Goal: Task Accomplishment & Management: Complete application form

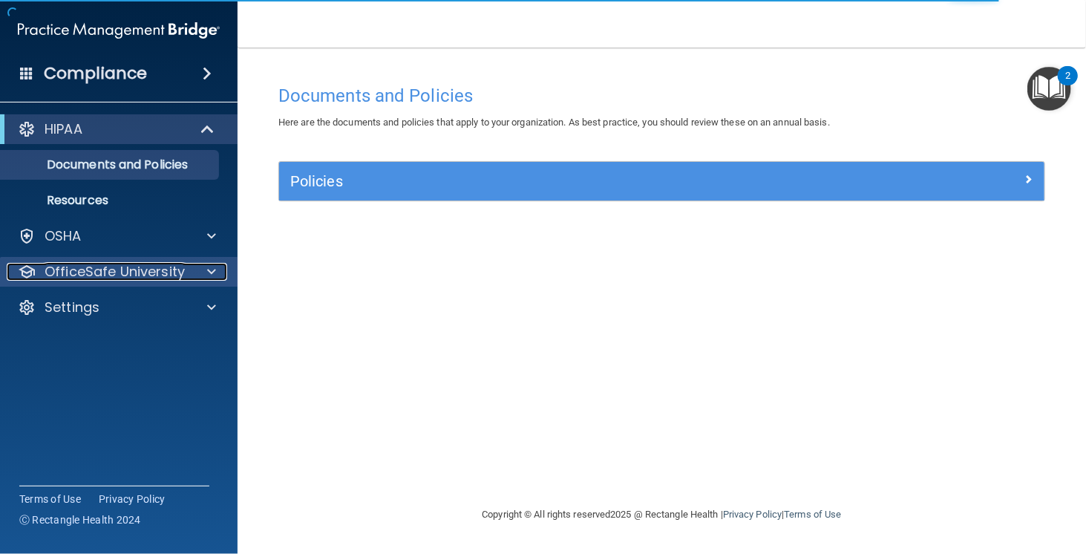
click at [182, 270] on p "OfficeSafe University" at bounding box center [115, 272] width 140 height 18
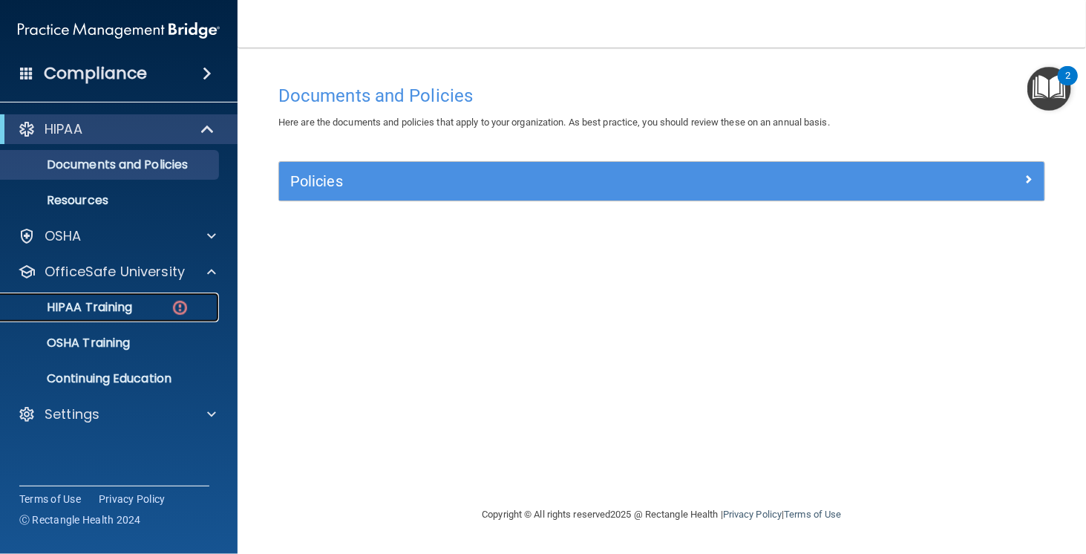
click at [167, 304] on div "HIPAA Training" at bounding box center [111, 307] width 203 height 15
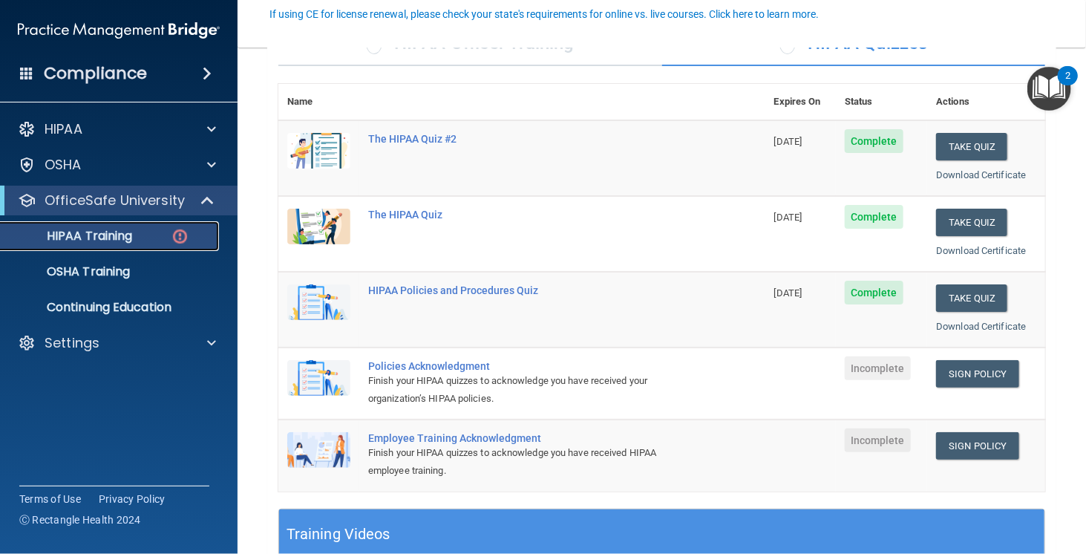
scroll to position [153, 0]
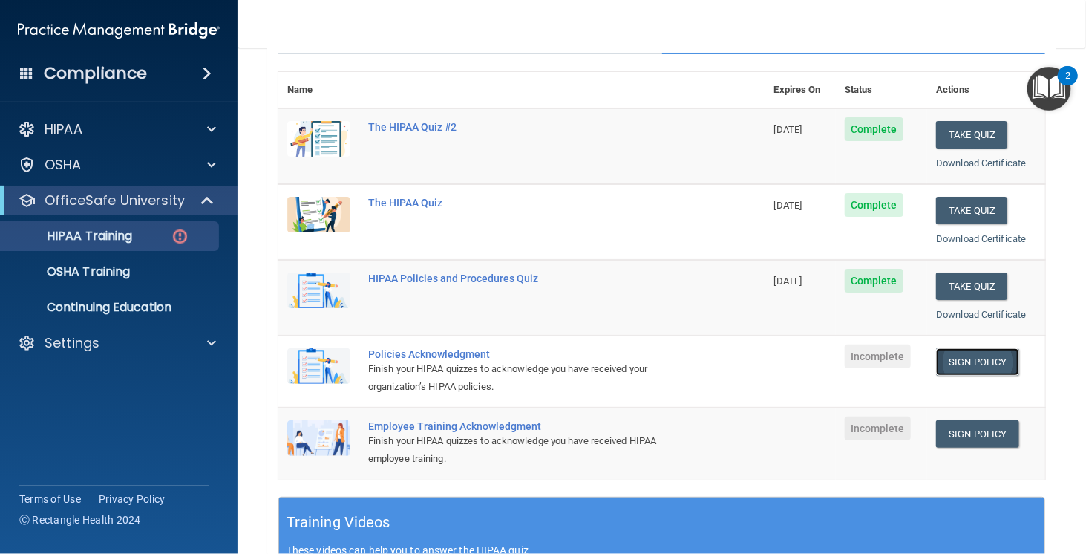
click at [987, 355] on link "Sign Policy" at bounding box center [977, 361] width 82 height 27
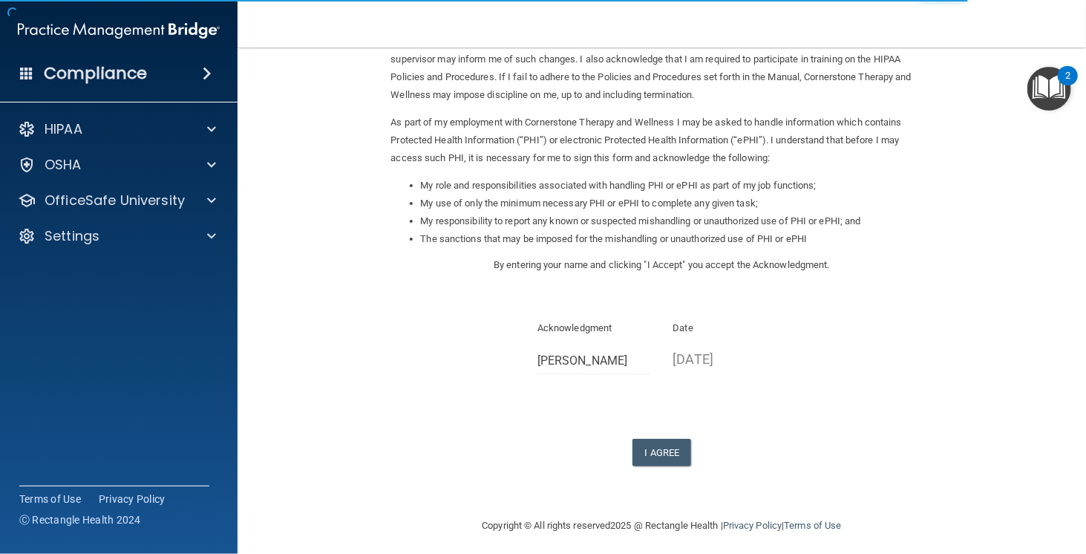
scroll to position [125, 0]
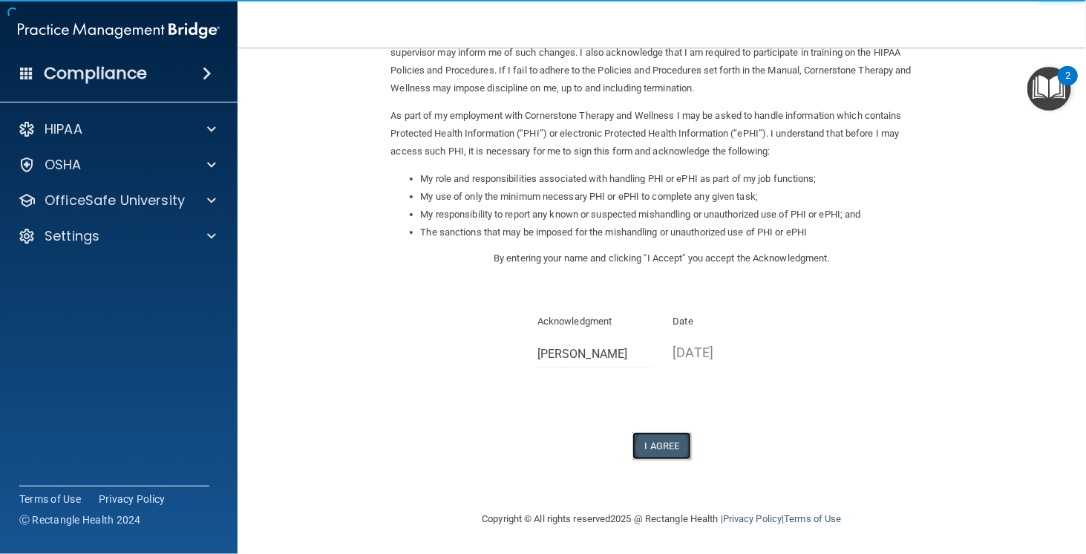
click at [669, 441] on button "I Agree" at bounding box center [661, 445] width 59 height 27
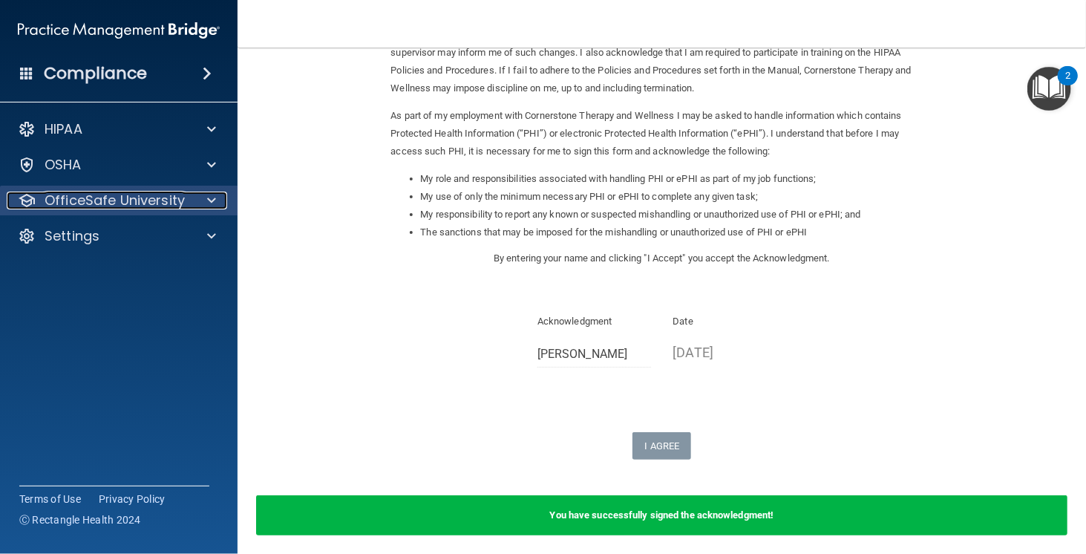
click at [158, 196] on p "OfficeSafe University" at bounding box center [115, 200] width 140 height 18
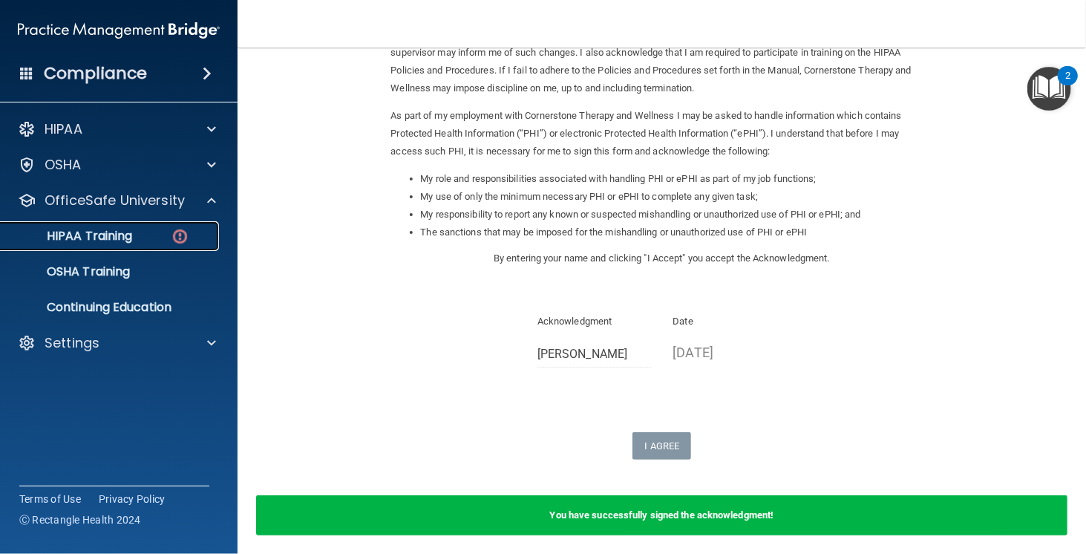
click at [171, 236] on img at bounding box center [180, 236] width 19 height 19
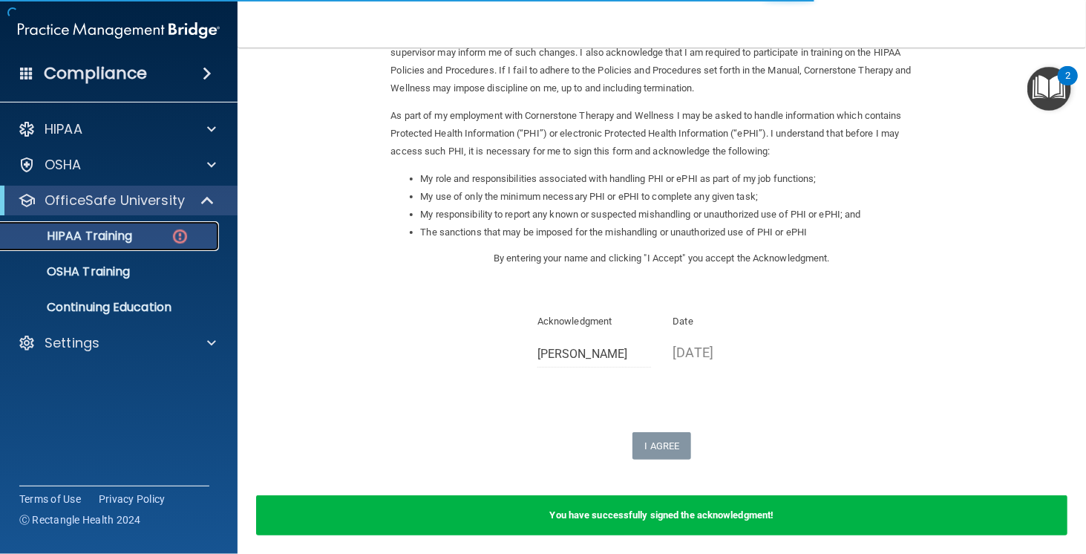
scroll to position [497, 0]
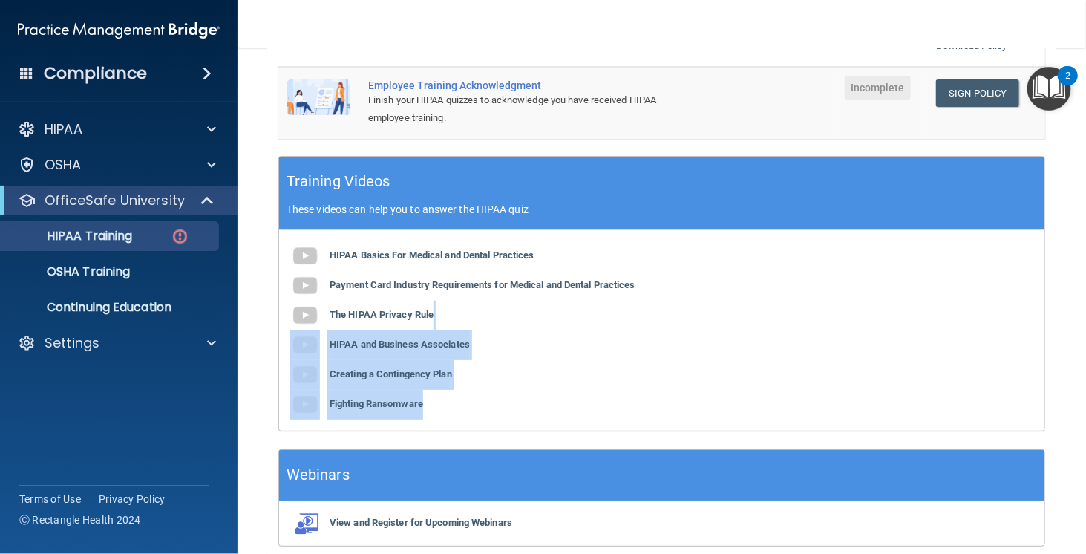
drag, startPoint x: 1069, startPoint y: 316, endPoint x: 1085, endPoint y: 405, distance: 90.5
click at [1085, 405] on main "Back Choose one path to get your HIPAA Certification ✓ HIPAA Officer Training ✓…" at bounding box center [661, 300] width 848 height 506
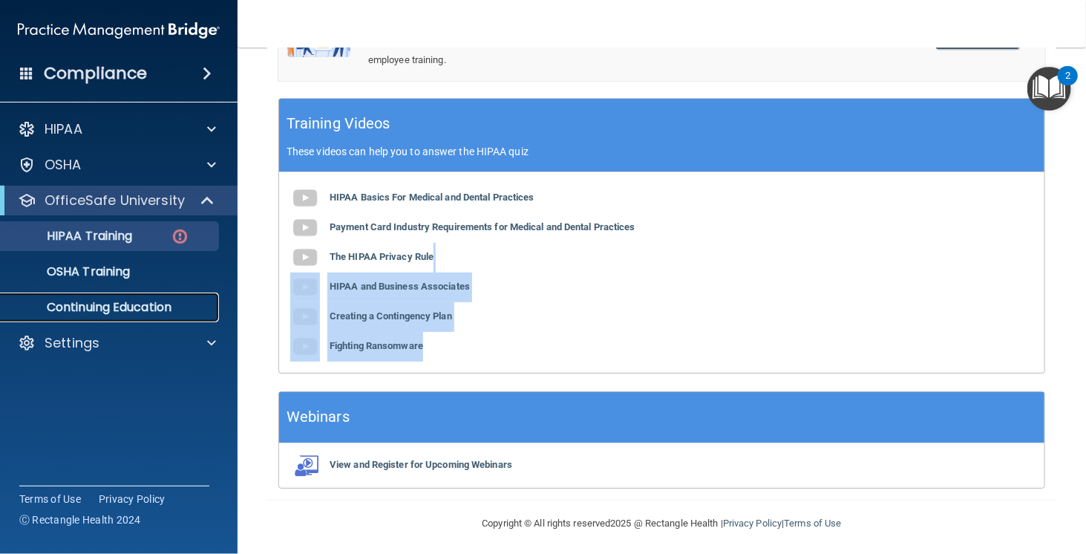
click at [103, 298] on link "Continuing Education" at bounding box center [102, 307] width 234 height 30
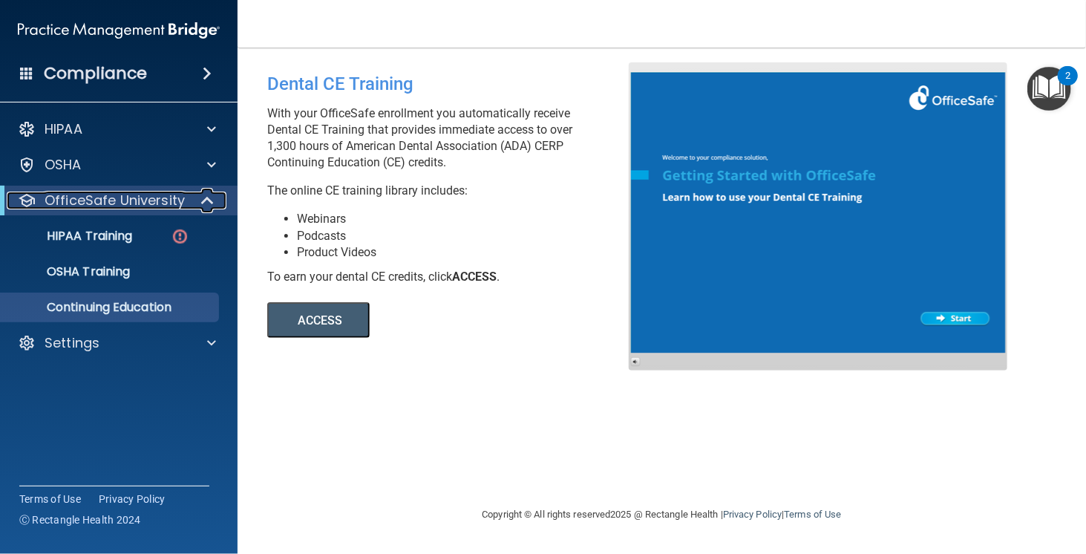
click at [139, 205] on p "OfficeSafe University" at bounding box center [115, 200] width 140 height 18
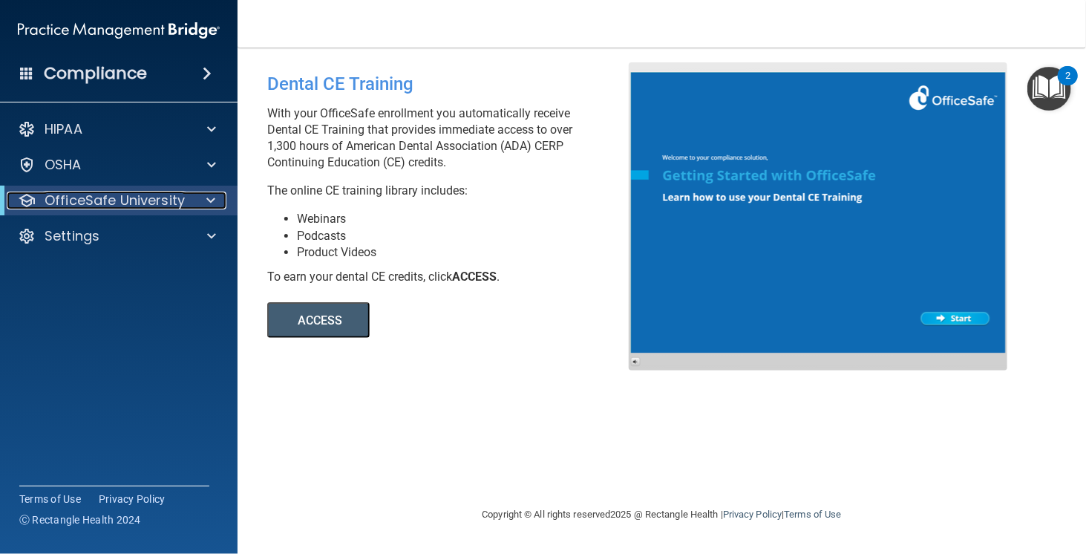
click at [139, 205] on p "OfficeSafe University" at bounding box center [115, 200] width 140 height 18
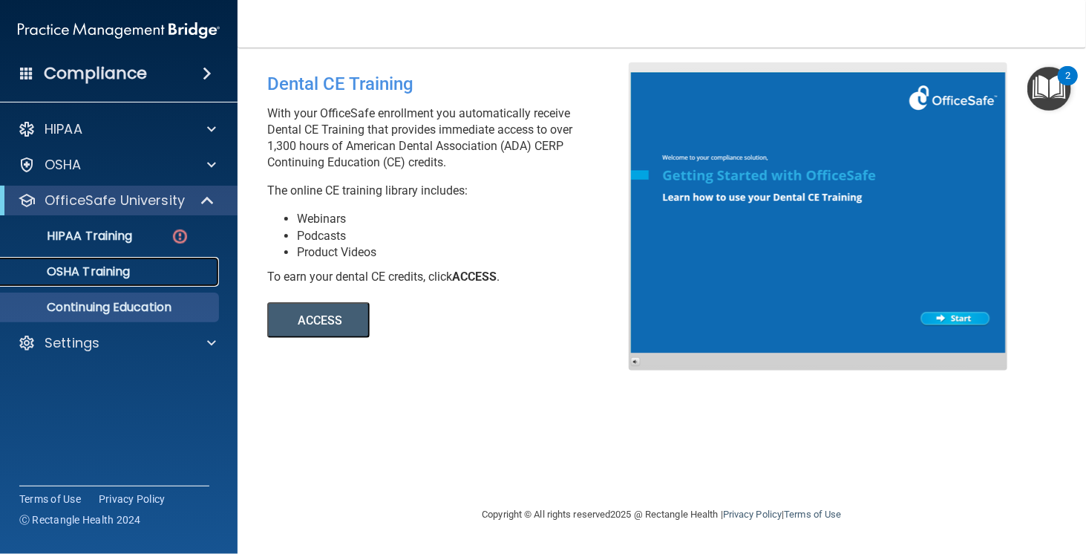
click at [148, 267] on div "OSHA Training" at bounding box center [111, 271] width 203 height 15
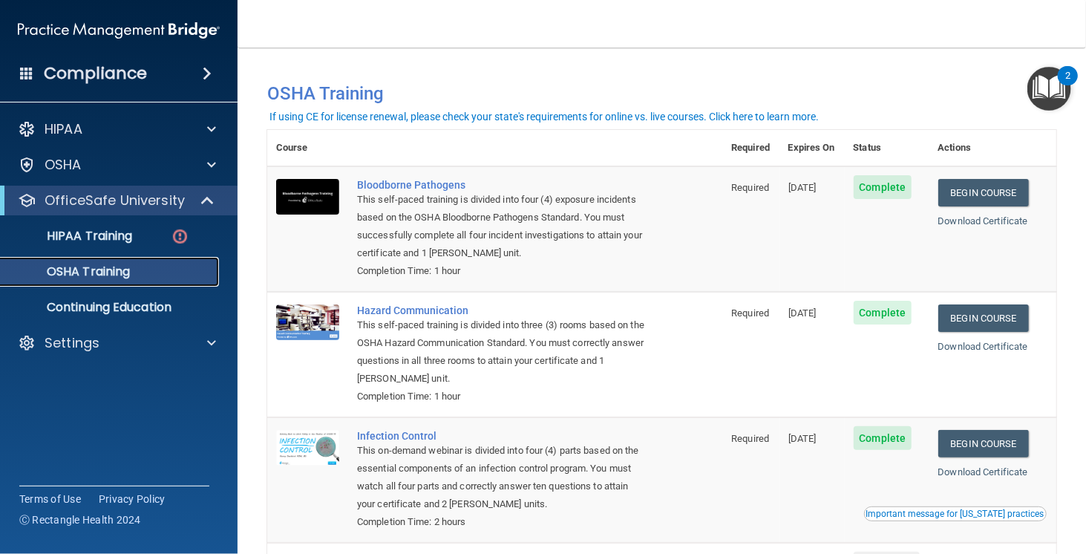
scroll to position [174, 0]
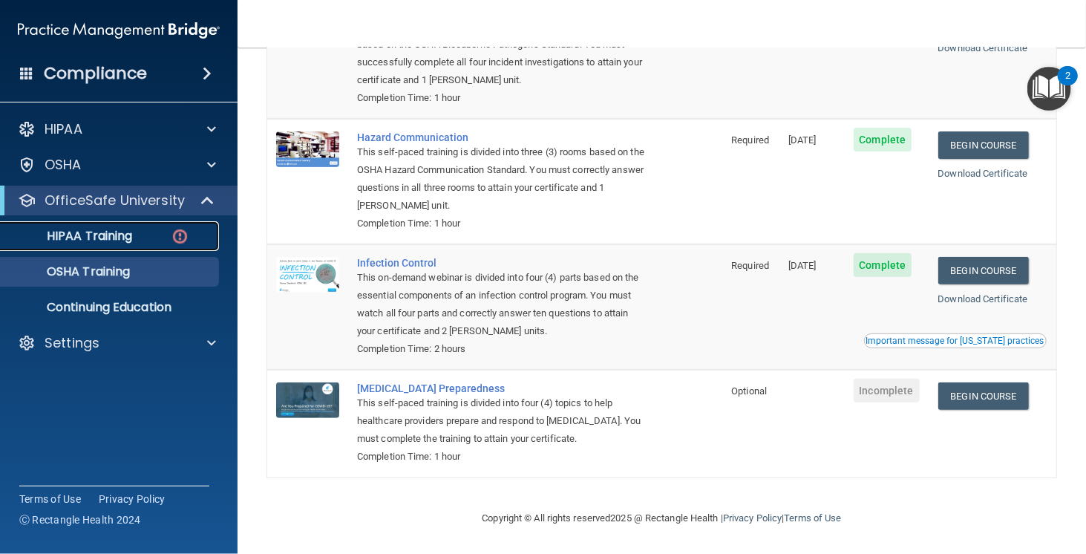
click at [137, 233] on div "HIPAA Training" at bounding box center [111, 236] width 203 height 15
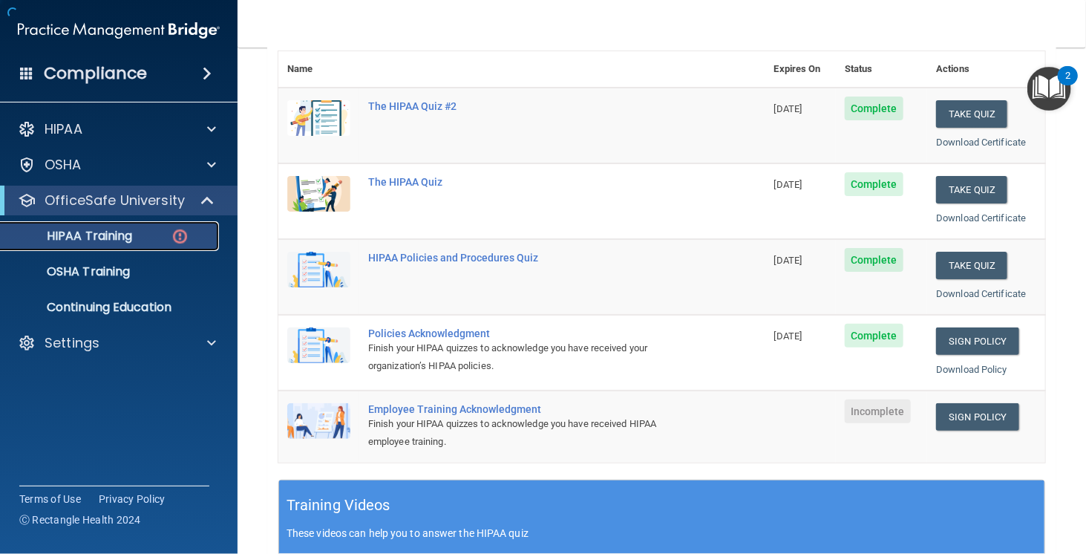
scroll to position [555, 0]
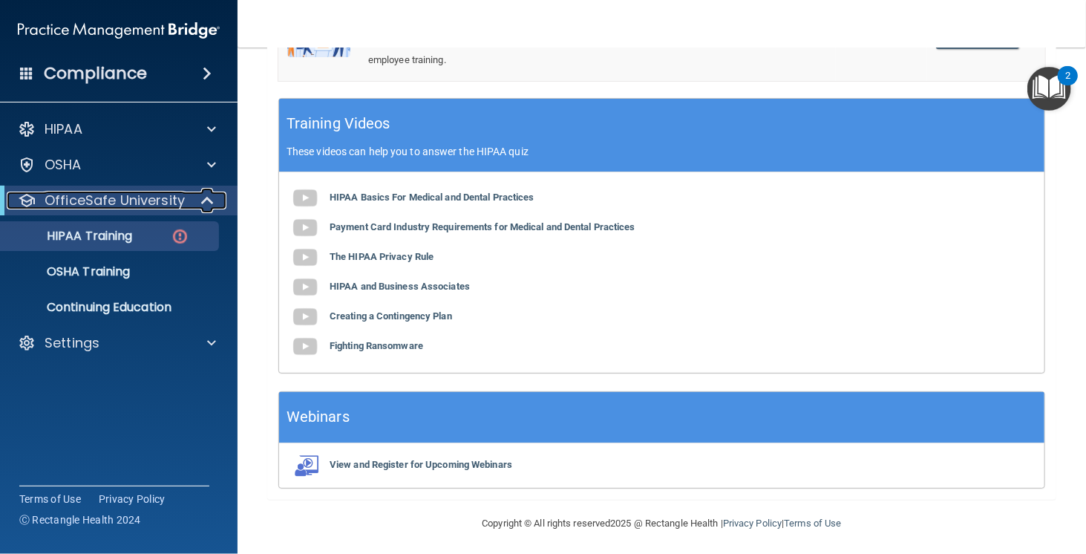
click at [146, 193] on p "OfficeSafe University" at bounding box center [115, 200] width 140 height 18
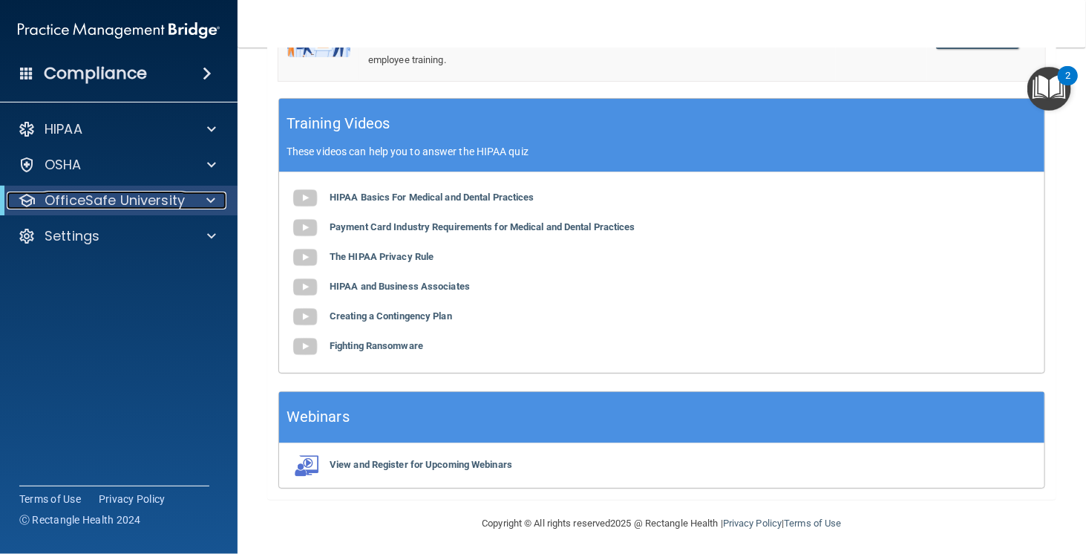
click at [146, 193] on p "OfficeSafe University" at bounding box center [115, 200] width 140 height 18
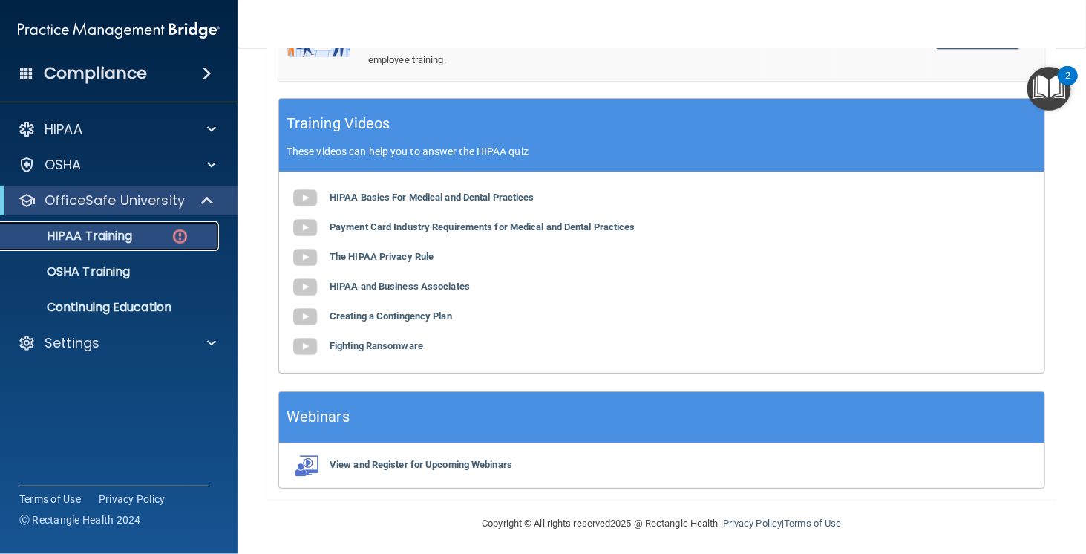
click at [155, 231] on div "HIPAA Training" at bounding box center [111, 236] width 203 height 15
click at [182, 240] on img at bounding box center [180, 236] width 19 height 19
click at [181, 238] on img at bounding box center [180, 236] width 19 height 19
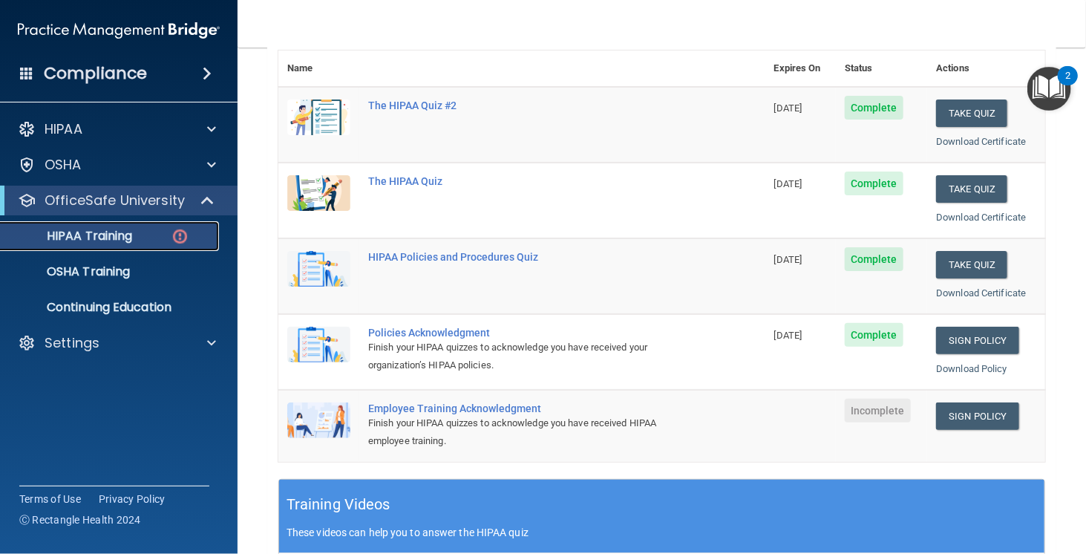
scroll to position [176, 0]
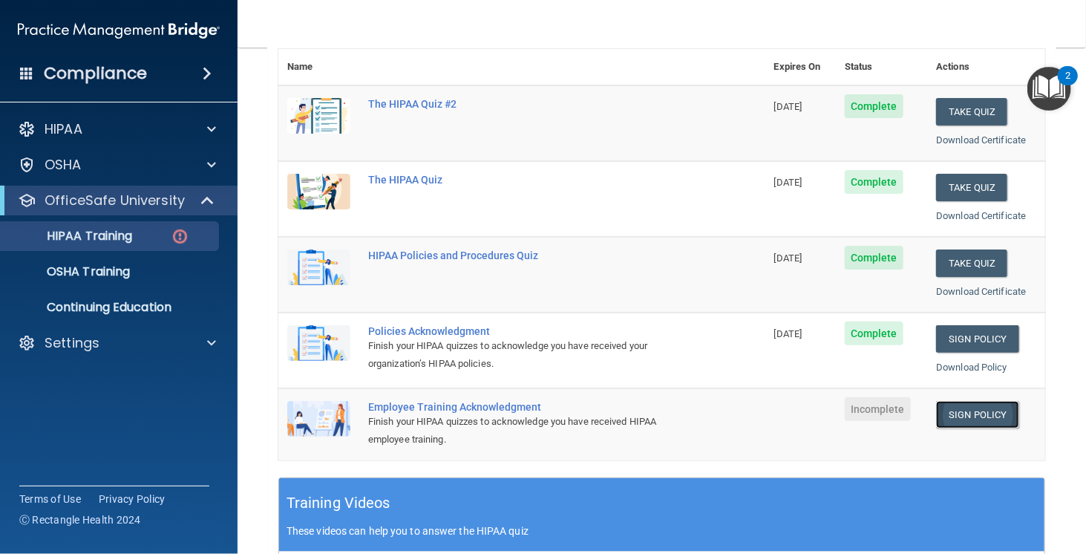
click at [959, 417] on link "Sign Policy" at bounding box center [977, 414] width 82 height 27
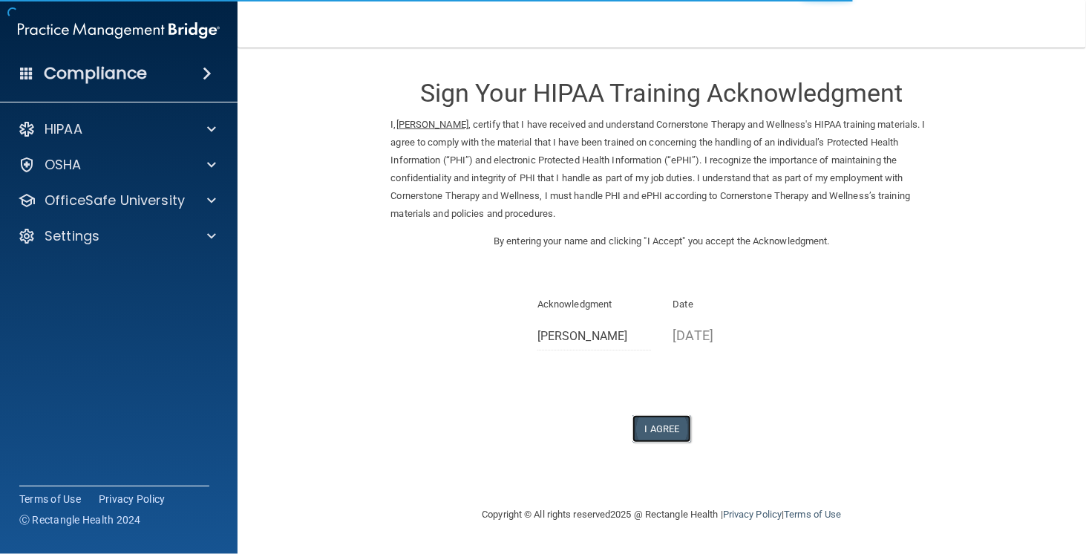
click at [651, 439] on button "I Agree" at bounding box center [661, 428] width 59 height 27
